Goal: Task Accomplishment & Management: Manage account settings

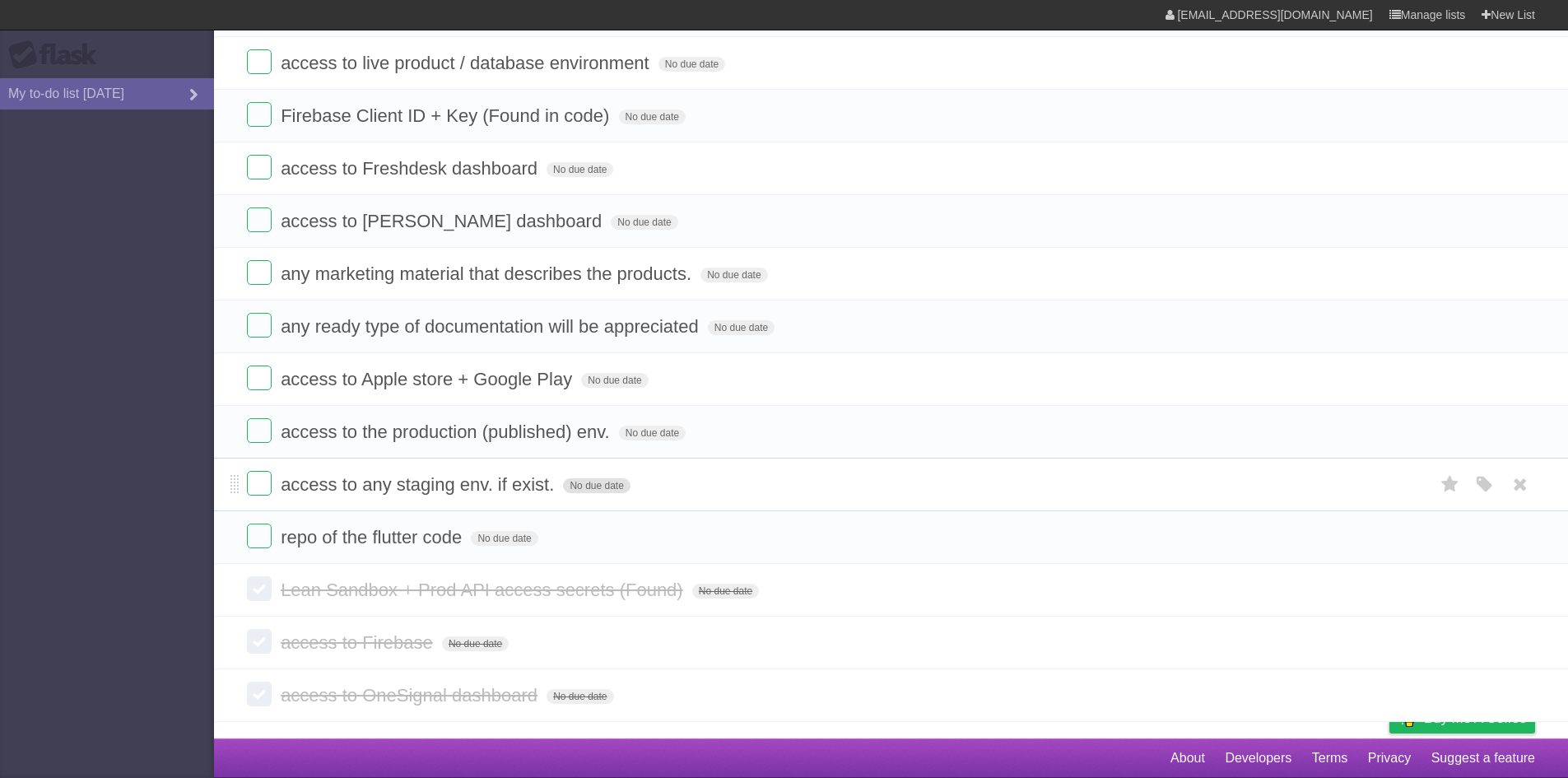
scroll to position [260, 0]
click at [244, 545] on li "repo of the flutter code No due date White Red Blue Green Purple Orange" at bounding box center [891, 537] width 1354 height 54
click at [262, 530] on label at bounding box center [260, 536] width 25 height 25
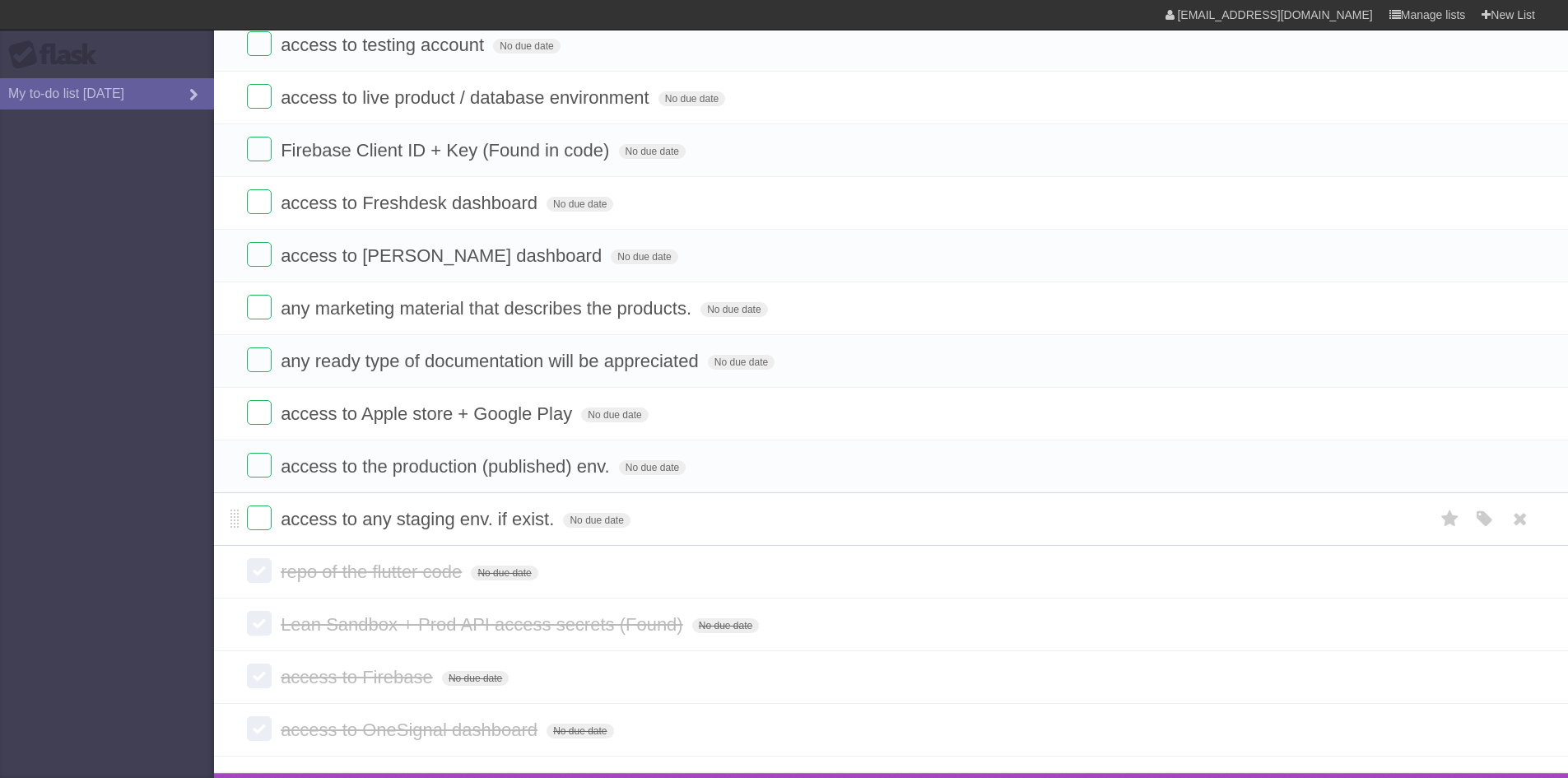
scroll to position [204, 0]
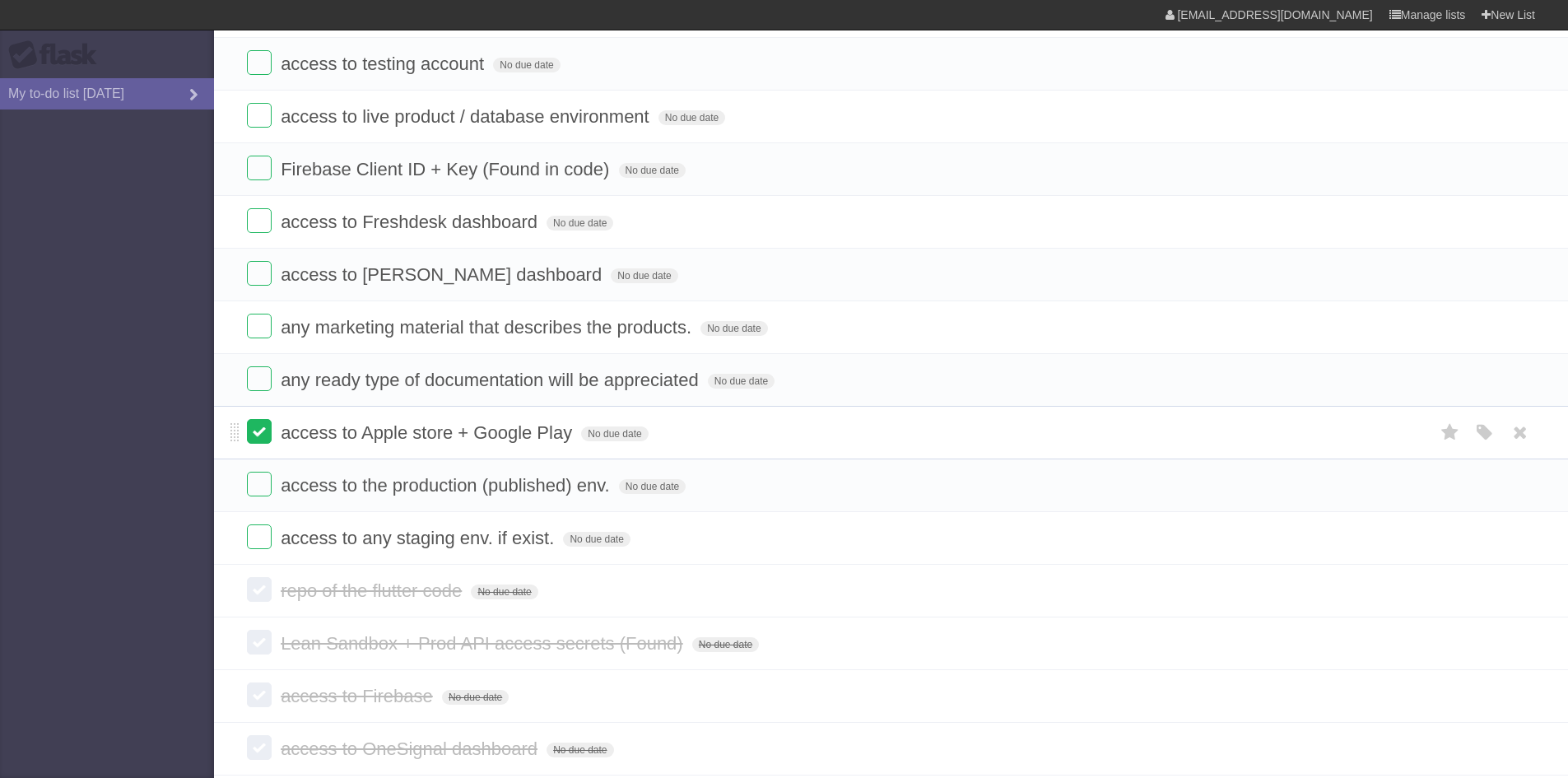
click at [261, 436] on label at bounding box center [260, 432] width 25 height 25
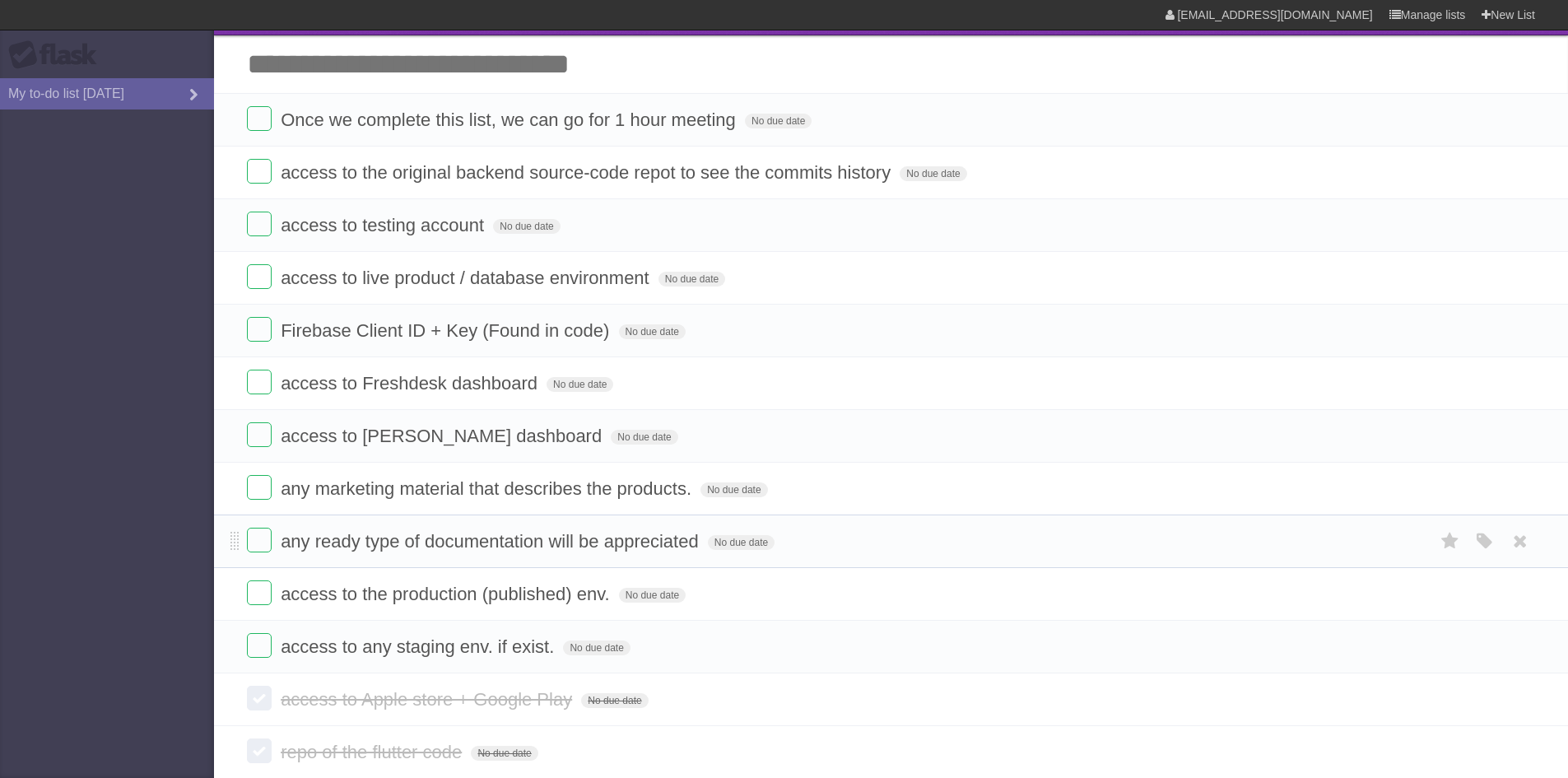
scroll to position [39, 0]
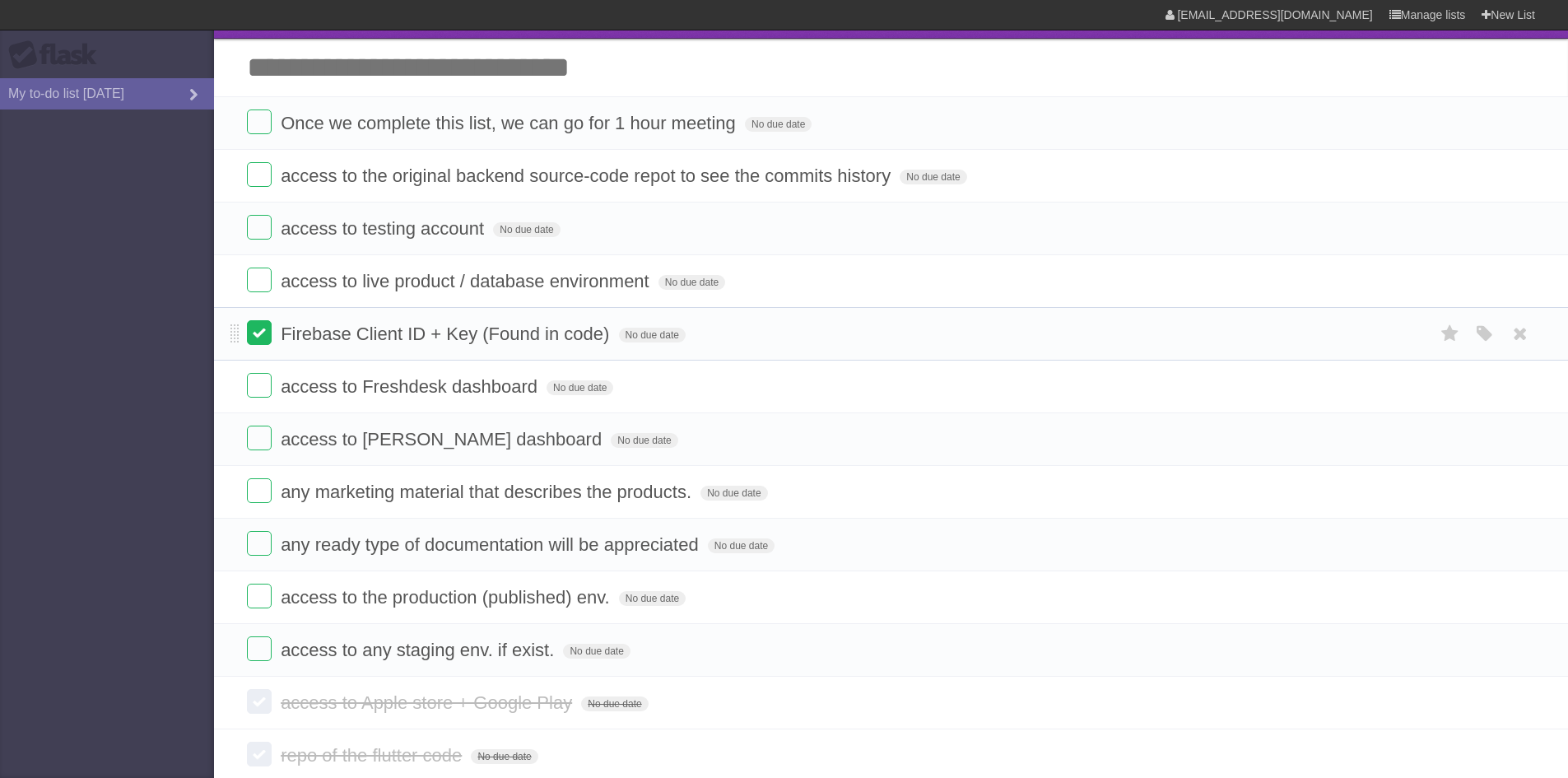
click at [256, 334] on label at bounding box center [260, 333] width 25 height 25
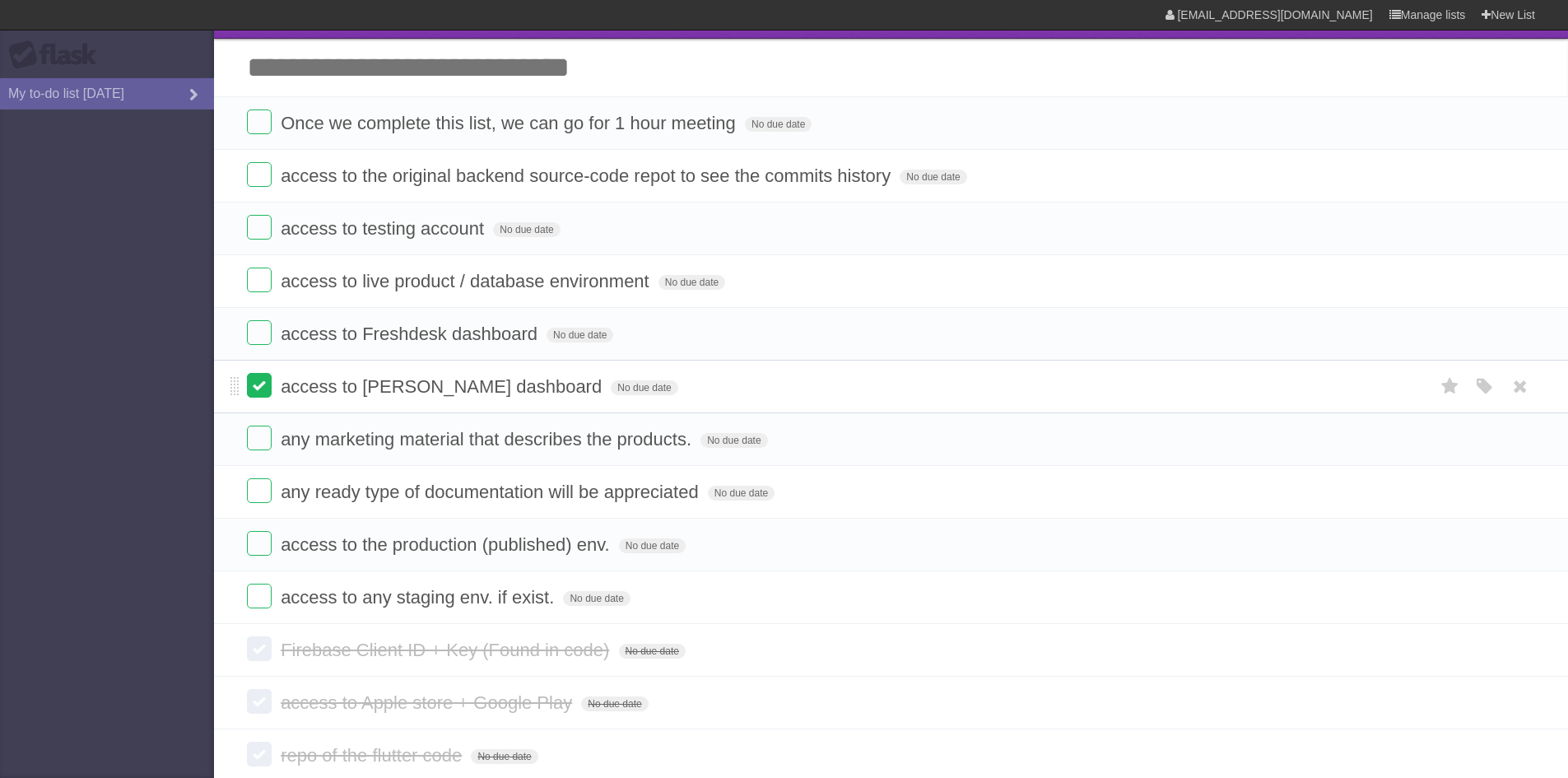
click at [253, 392] on label at bounding box center [260, 386] width 25 height 25
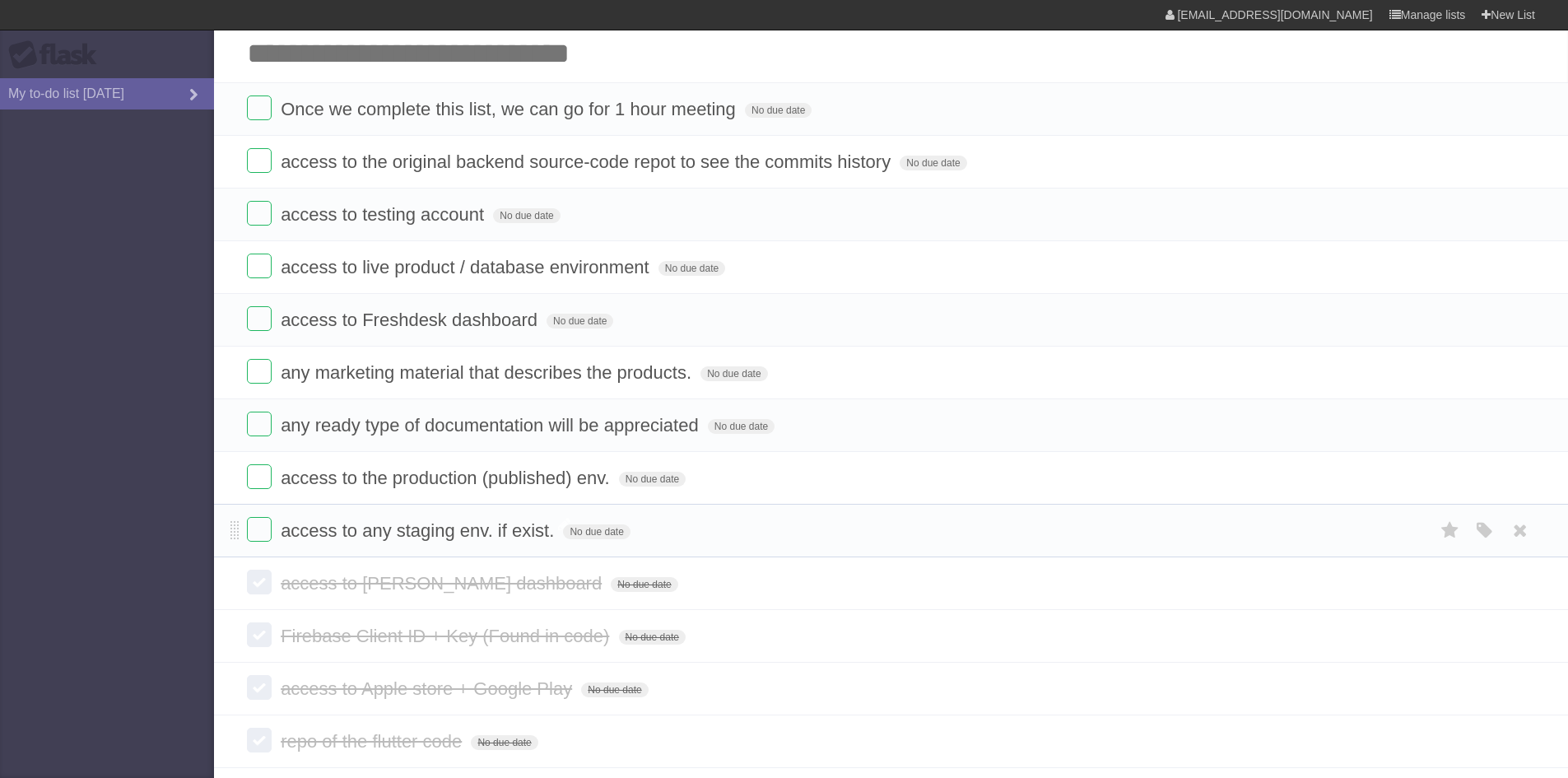
scroll to position [0, 0]
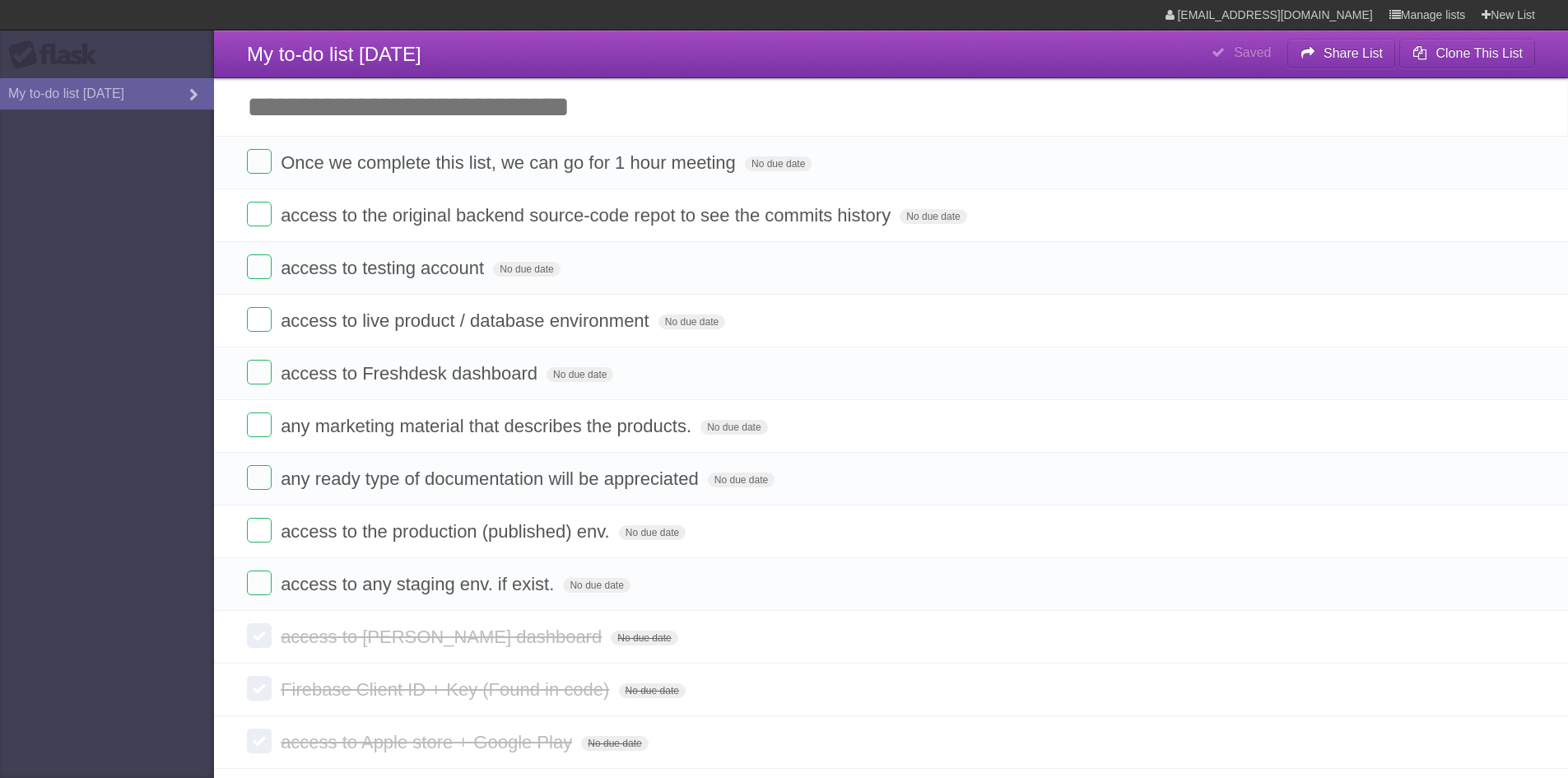
click at [545, 133] on input "Add another task" at bounding box center [891, 107] width 1354 height 57
type input "*"
type input "**********"
click input "*********" at bounding box center [0, 0] width 0 height 0
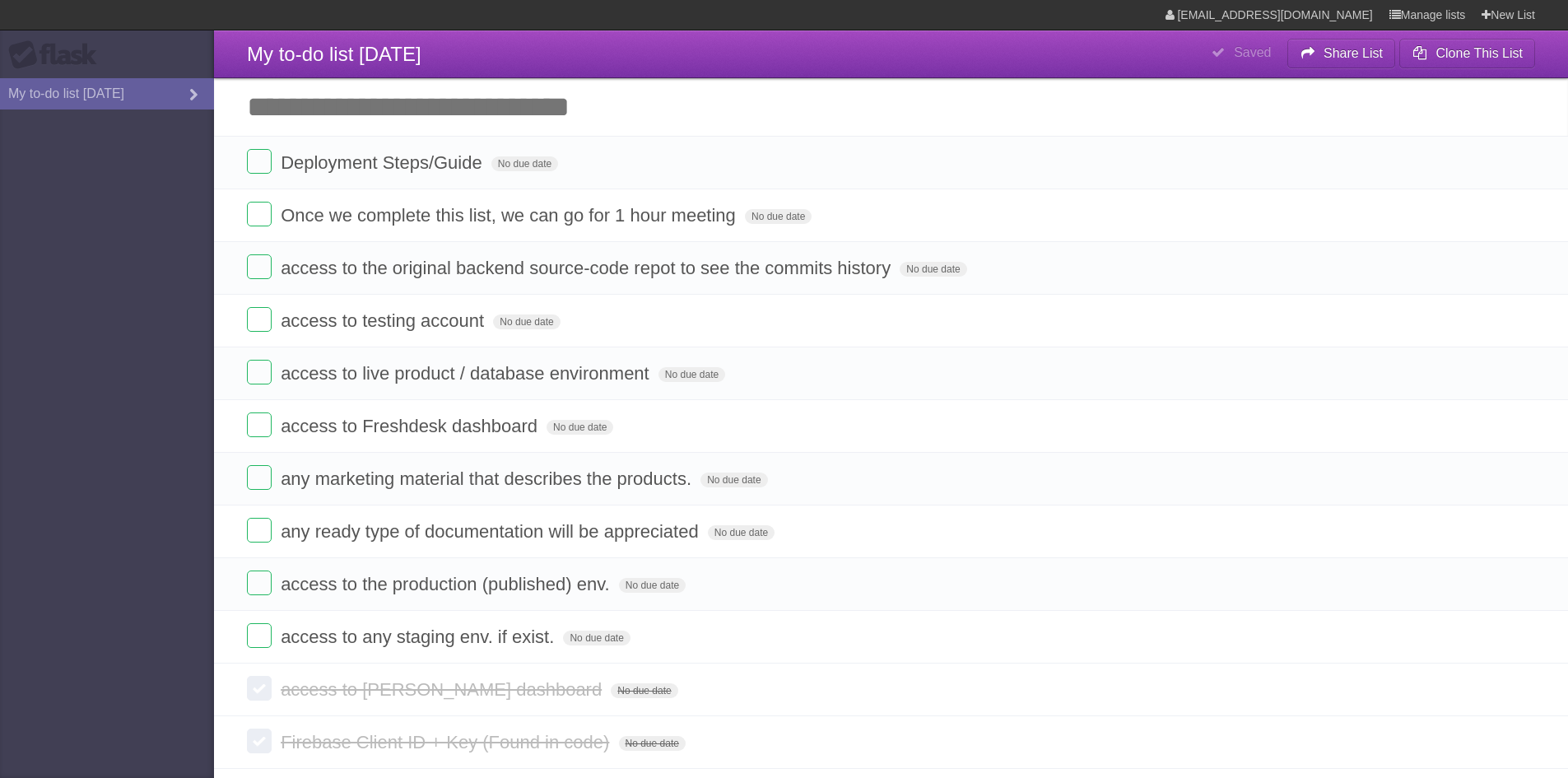
drag, startPoint x: 939, startPoint y: 210, endPoint x: 939, endPoint y: 128, distance: 82.0
click at [939, 128] on div "**********" at bounding box center [891, 531] width 1354 height 1002
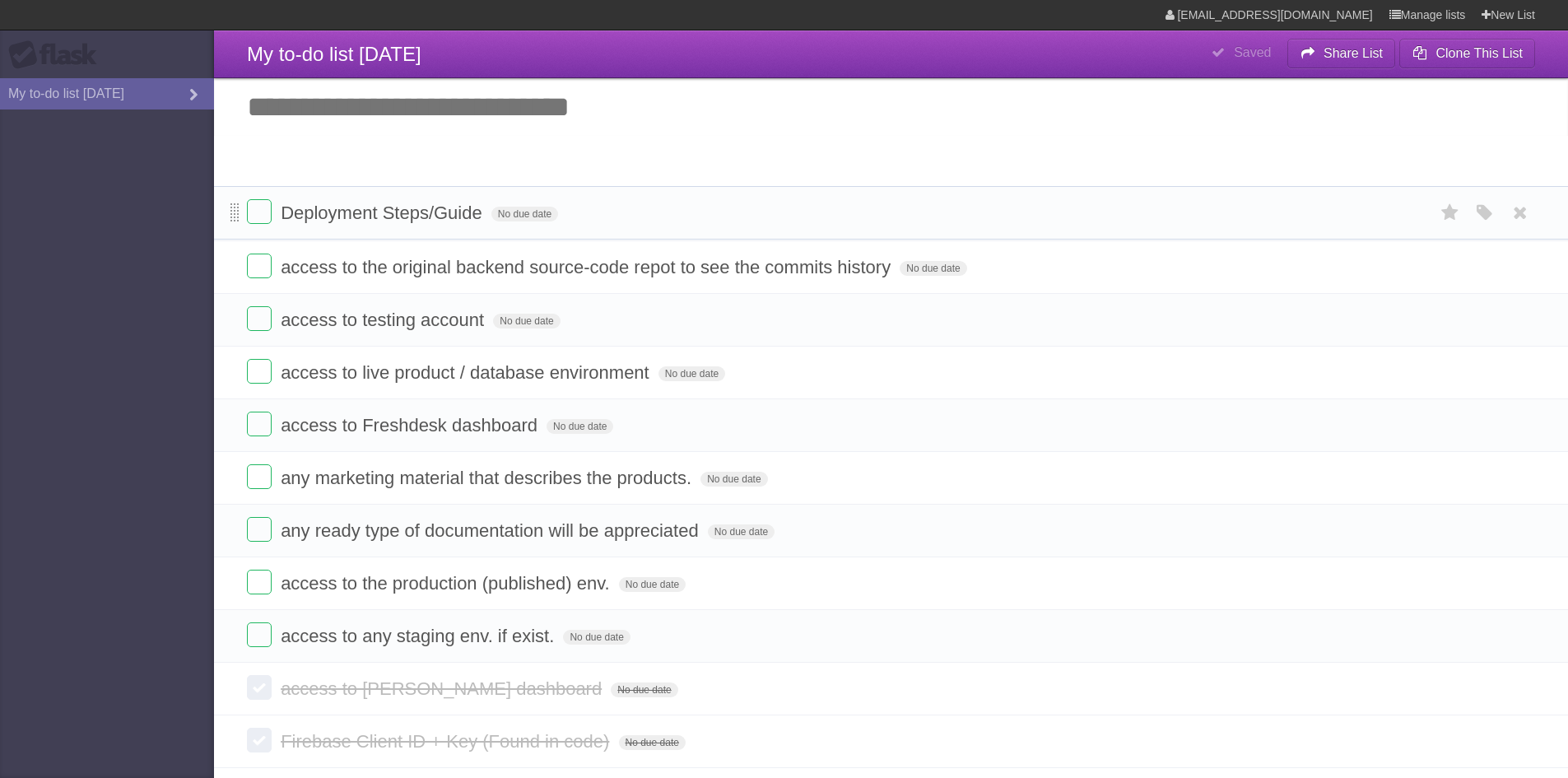
drag, startPoint x: 233, startPoint y: 162, endPoint x: 233, endPoint y: 210, distance: 48.0
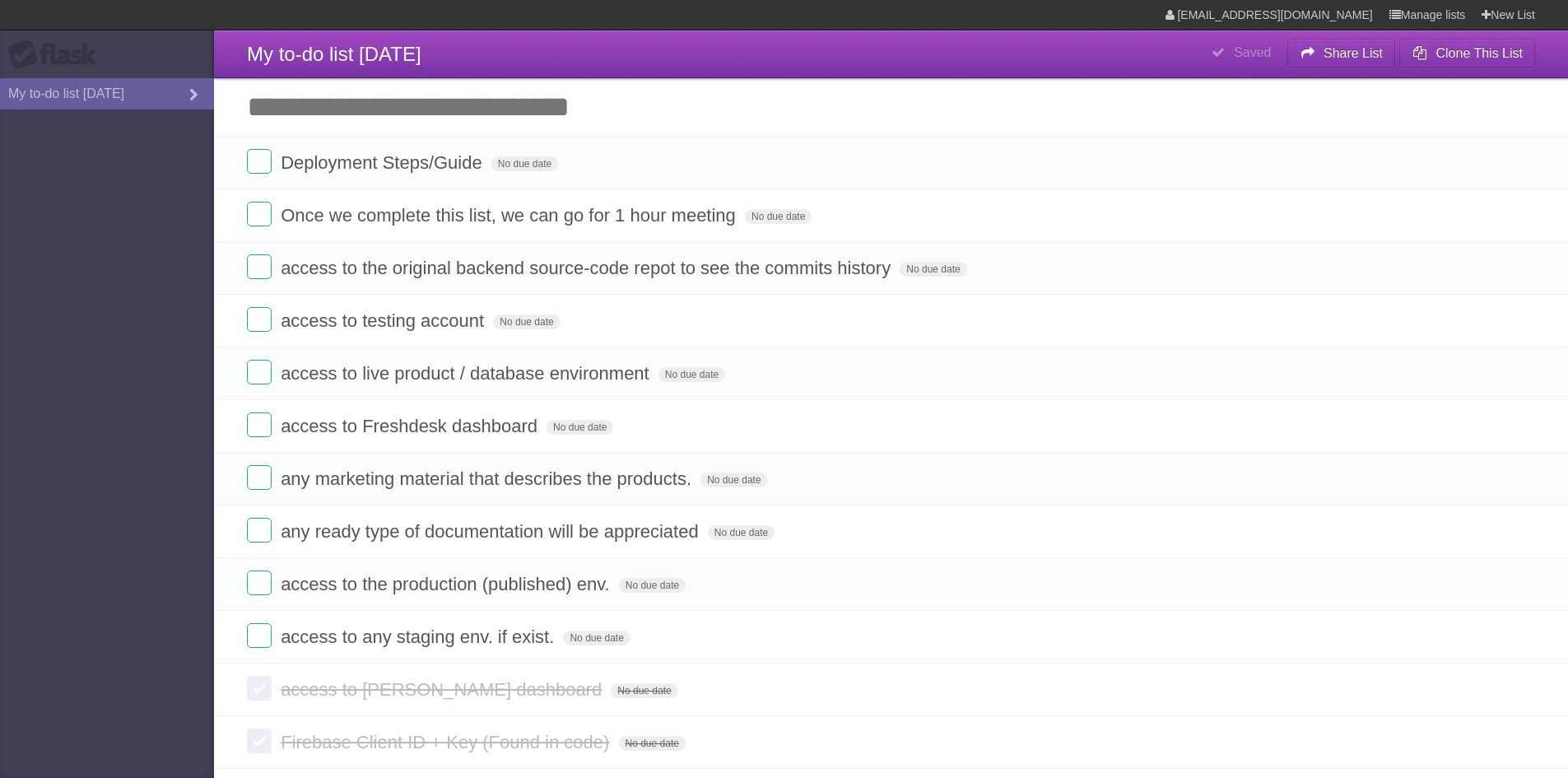
click at [815, 90] on input "Add another task" at bounding box center [891, 107] width 1354 height 57
